Goal: Task Accomplishment & Management: Manage account settings

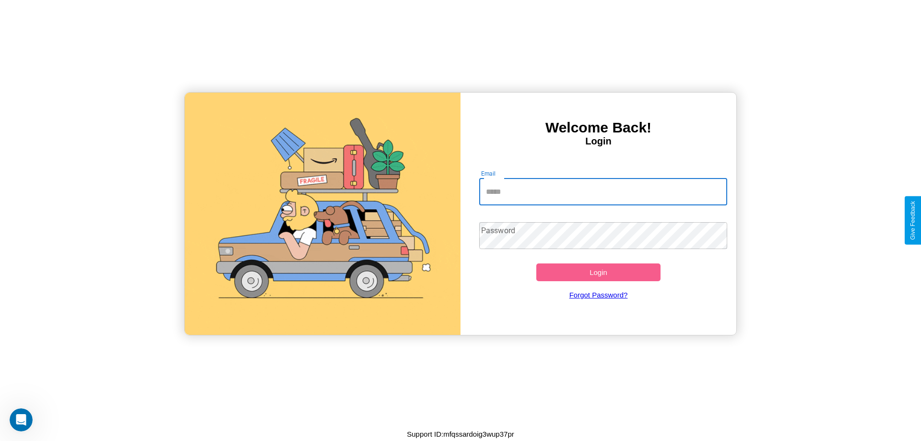
click at [603, 191] on input "Email" at bounding box center [603, 191] width 248 height 27
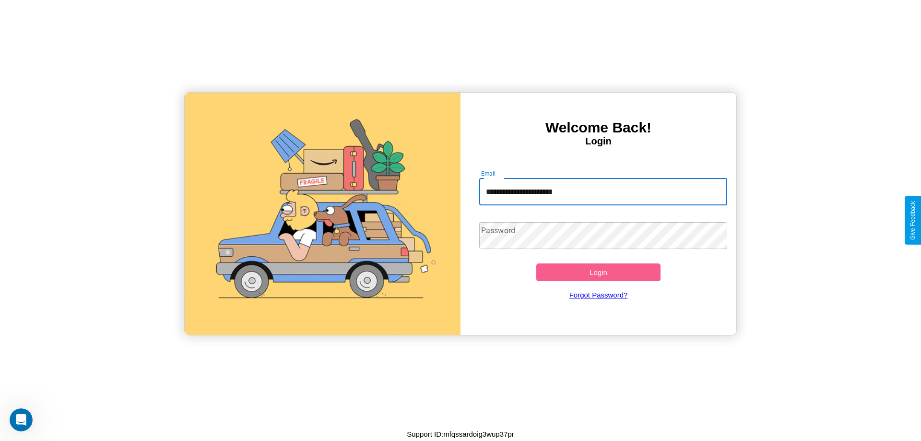
type input "**********"
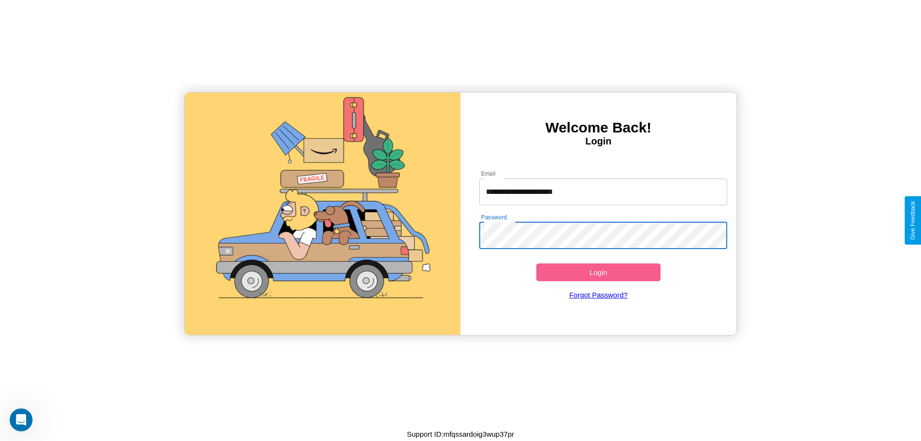
click at [598, 272] on button "Login" at bounding box center [598, 272] width 124 height 18
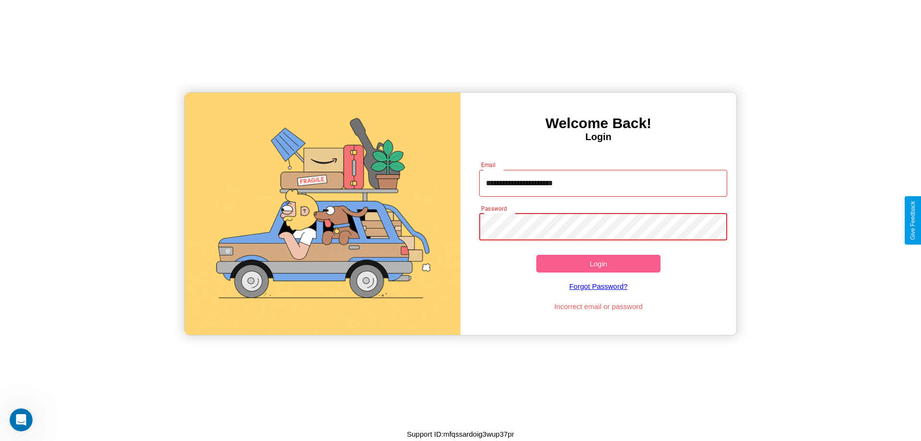
click at [598, 263] on button "Login" at bounding box center [598, 264] width 124 height 18
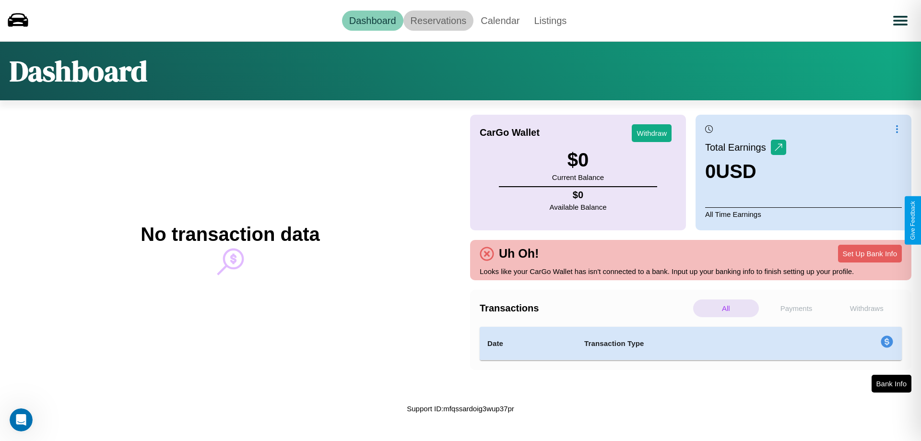
click at [438, 20] on link "Reservations" at bounding box center [438, 21] width 71 height 20
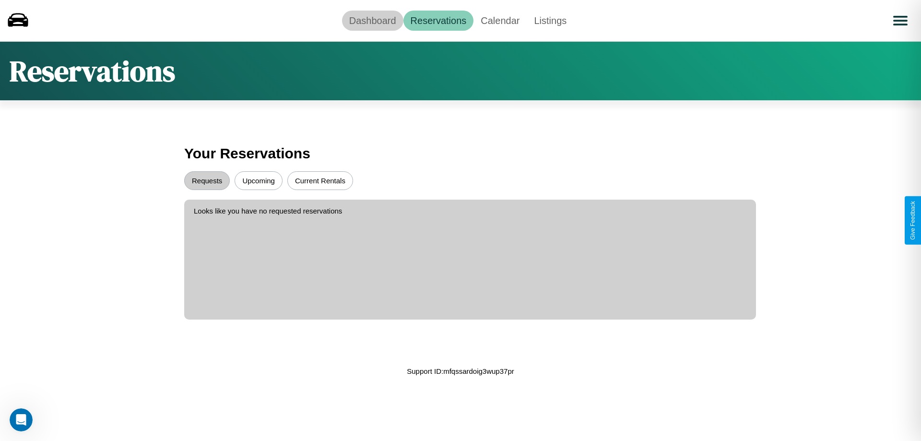
click at [372, 20] on link "Dashboard" at bounding box center [372, 21] width 61 height 20
